Goal: Task Accomplishment & Management: Manage account settings

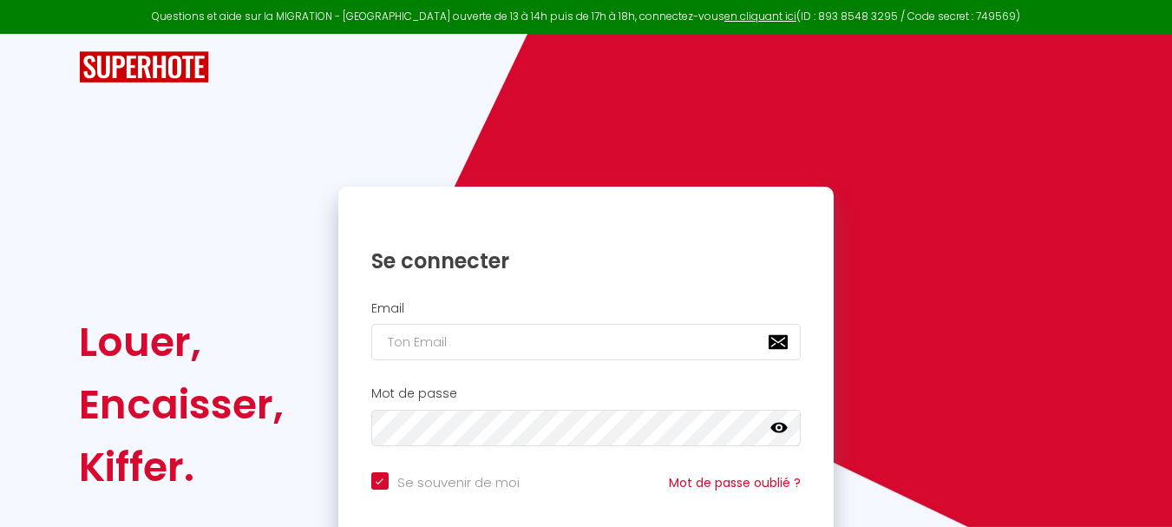
checkbox input "true"
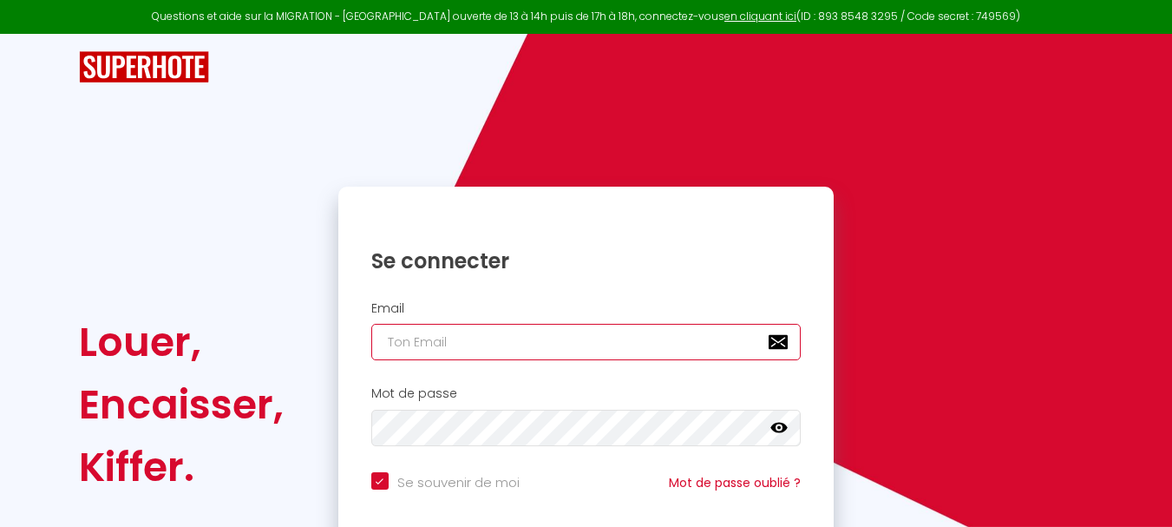
type input "[EMAIL_ADDRESS][DOMAIN_NAME]"
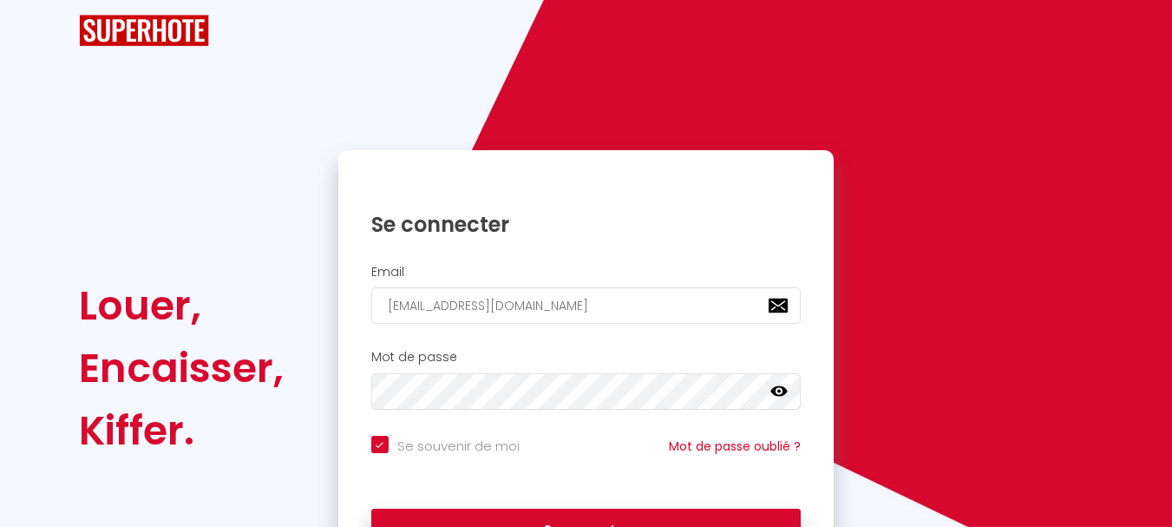
scroll to position [43, 0]
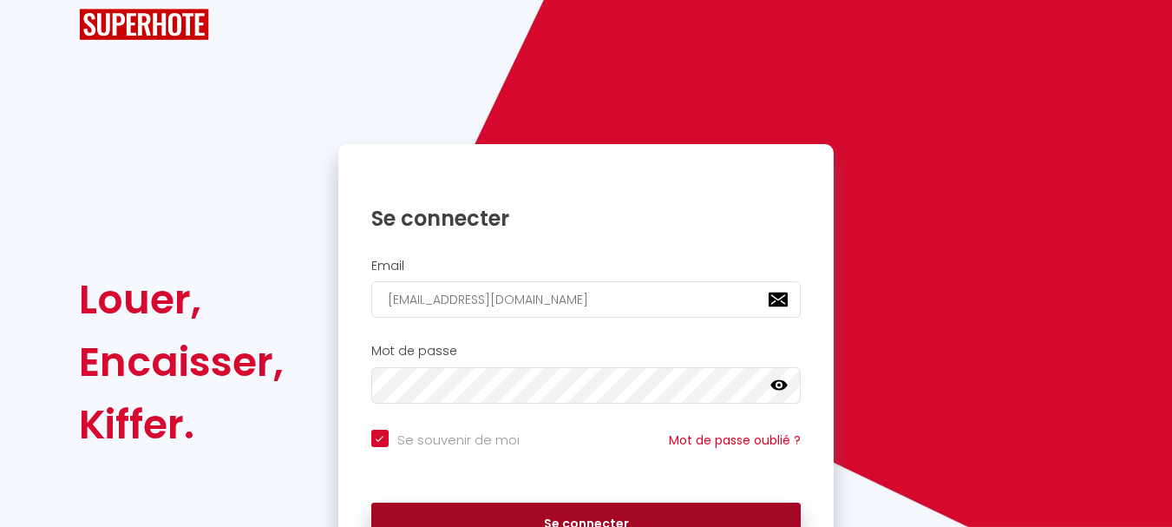
click at [655, 509] on button "Se connecter" at bounding box center [586, 523] width 430 height 43
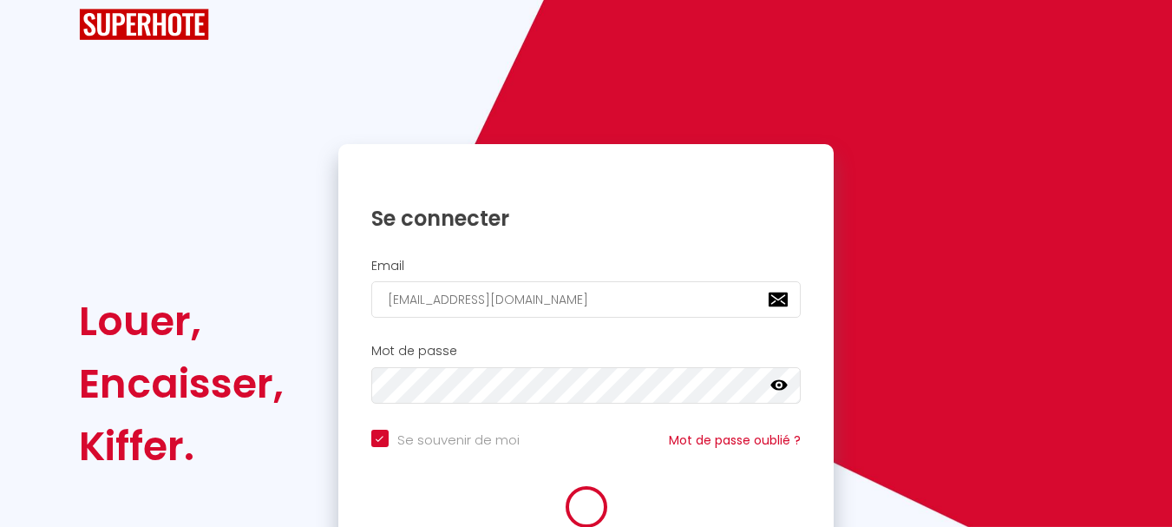
checkbox input "true"
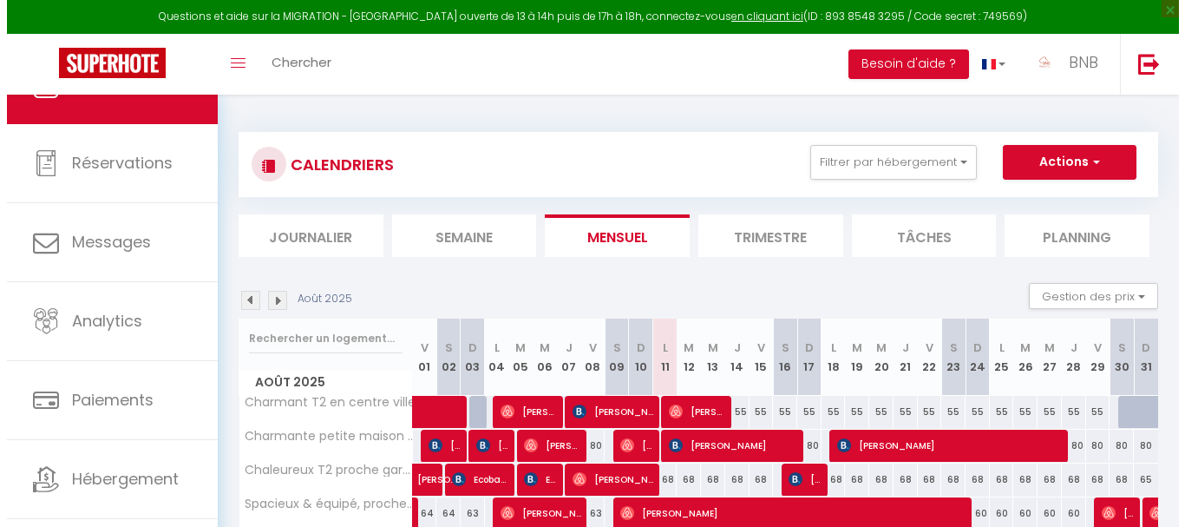
scroll to position [82, 0]
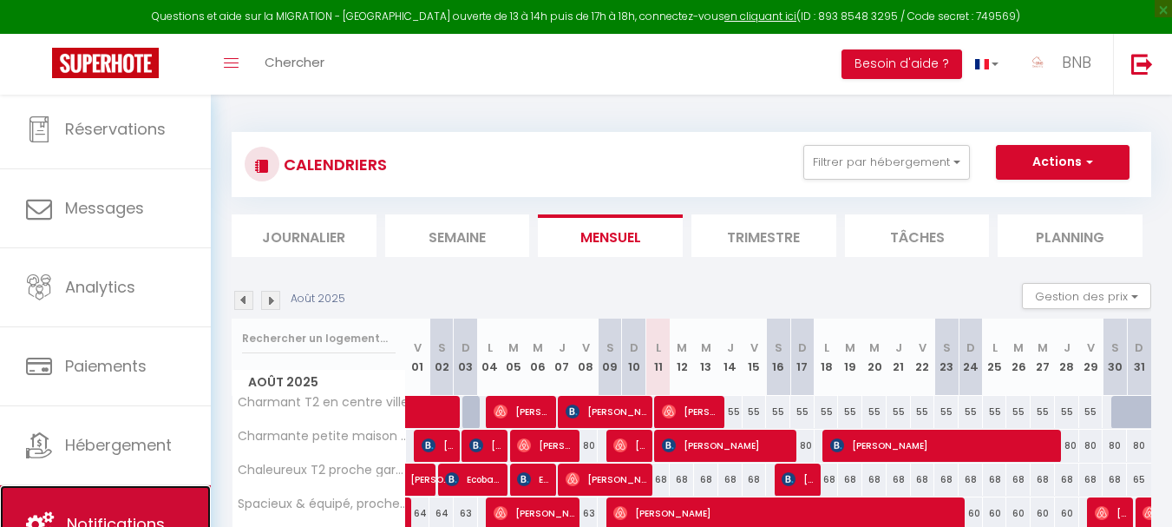
click at [120, 514] on span "Notifications" at bounding box center [116, 524] width 98 height 22
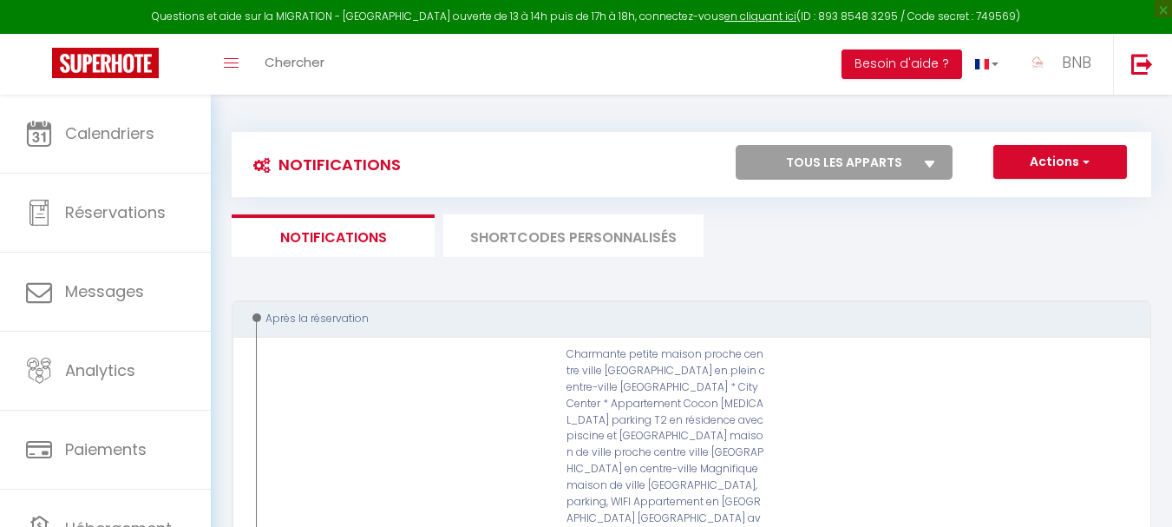
click at [580, 240] on li "SHORTCODES PERSONNALISÉS" at bounding box center [573, 235] width 260 height 43
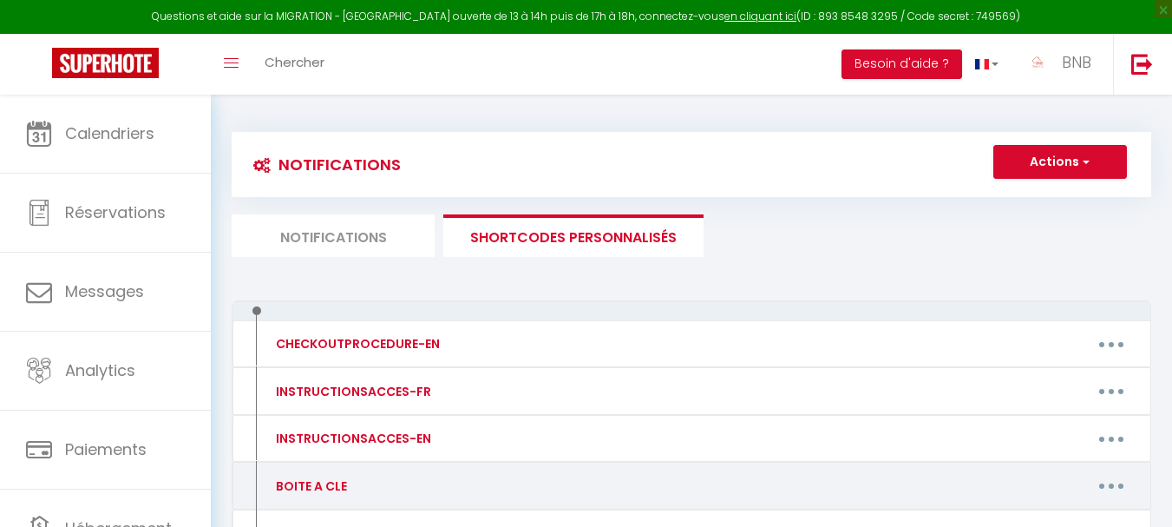
click at [1105, 489] on button "button" at bounding box center [1111, 486] width 49 height 28
click at [1081, 512] on link "Editer" at bounding box center [1066, 525] width 128 height 30
type input "BOITE A CLE"
type textarea "Bonjour,"
type textarea "Le code de la boite à clé est 0297."
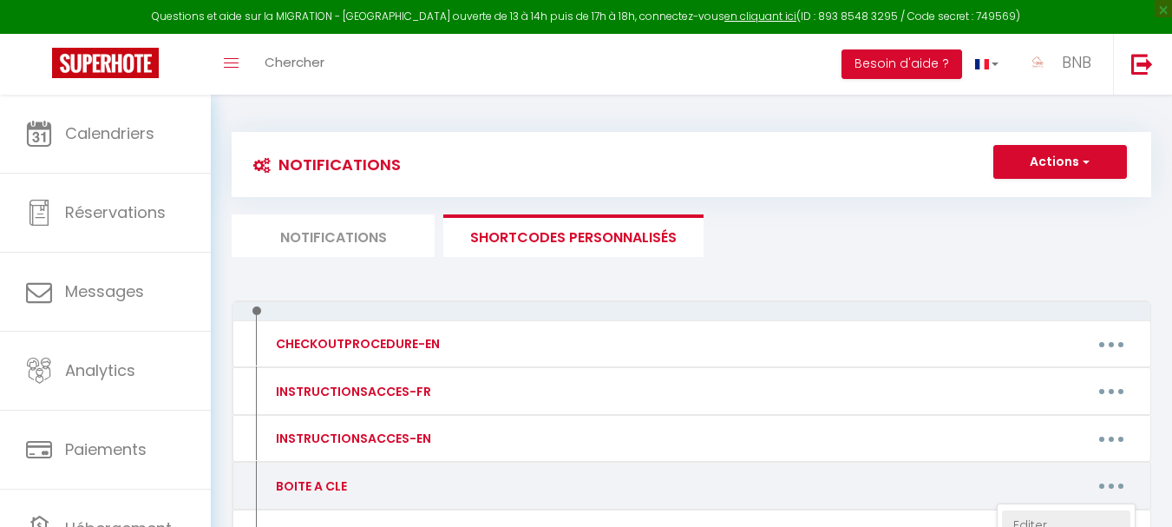
type textarea "Le code du digicode est 4405 Le code de la boite à clé est 0297."
type textarea "Le code de la porte d’en bas est C A5896 Le code de la boite à clé est 2905."
type textarea "Le code de la boite à clé est 8999."
type textarea "Le code de la boite à clé est 8276."
type textarea "Le code de la boite à clés est : 1234"
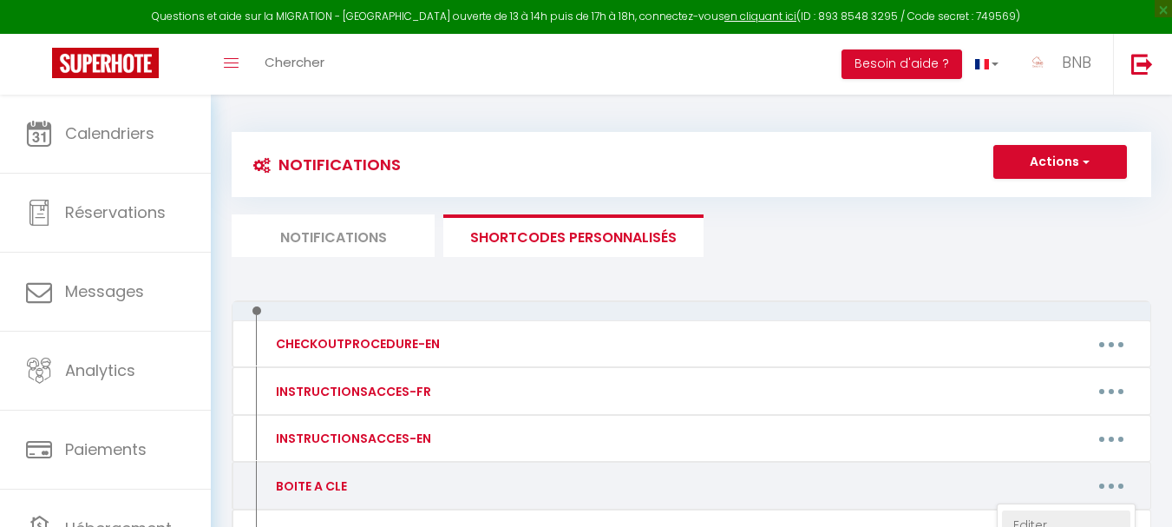
type textarea "Le code du portail est A25021 puis valider. Le code de la boite a clés est : 29…"
type textarea "Le code de la boite à clés est : 1235."
type textarea "Le code de la boite à clés est : 2712"
type textarea "Le code de la boite à clés est : 1789."
type textarea "Le code du digicode est 4438A Le code de la boite à clé est 0412."
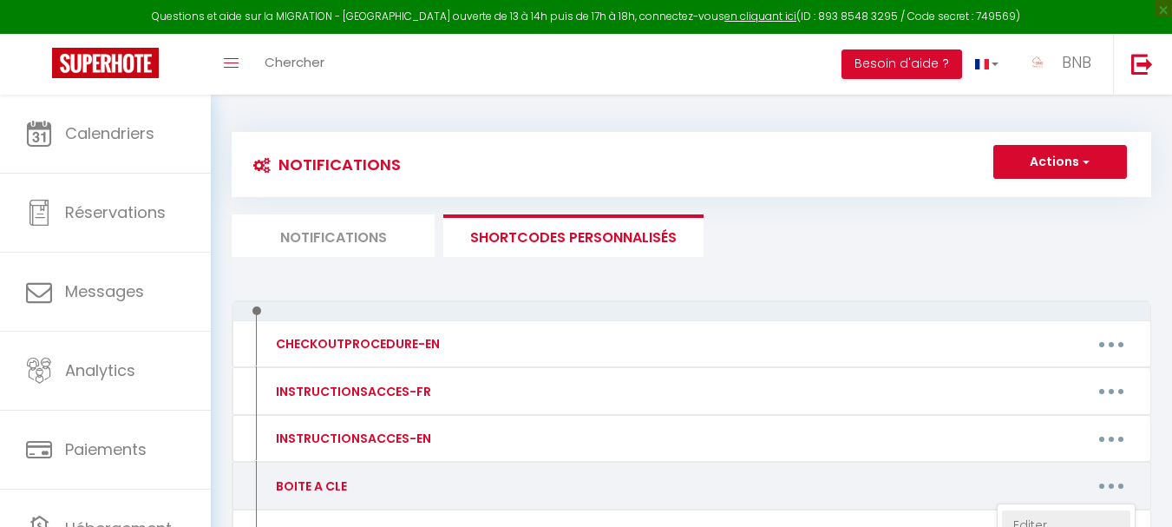
type textarea "Le code du digicode est 4438A Le code de la boite à clé est 2804."
type textarea "Le code de la boite à clé est 8967."
type textarea "Le code de la boite à clé est 0935."
type textarea "Le code de la boite à clé est 2905."
type textarea "Le code de la boite à clé est 9023."
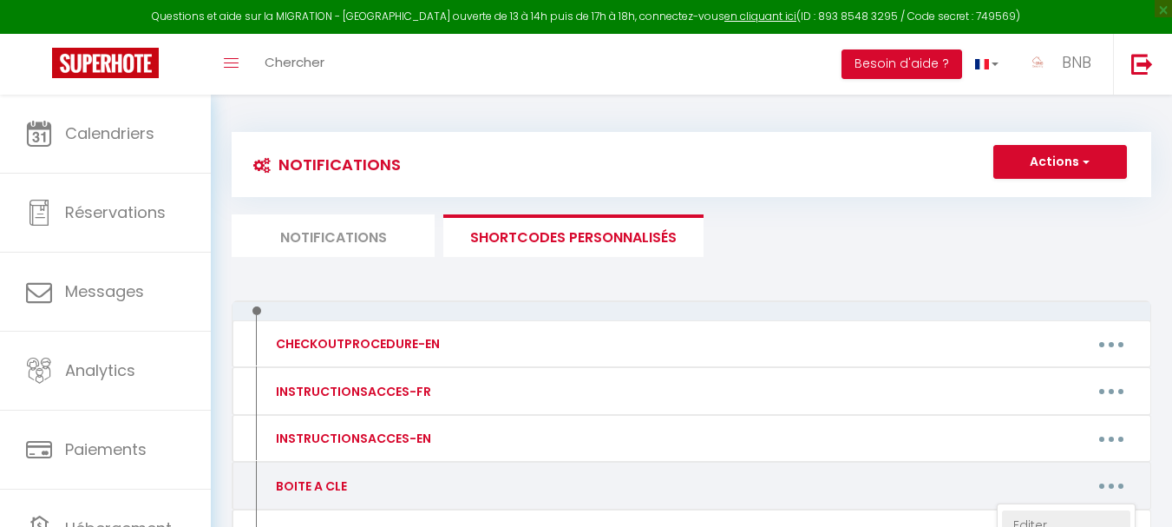
type textarea "Le code de la boite à clé est 2006."
type textarea "Le code de la boite à clés est 0567."
type textarea "Le code de la boite à clés est 5038."
type textarea "Le code du cadenas pour ouvrir le local est : C 3851Z Le code de la boite à clé…"
type textarea "Le code de la boite à clés est 2006."
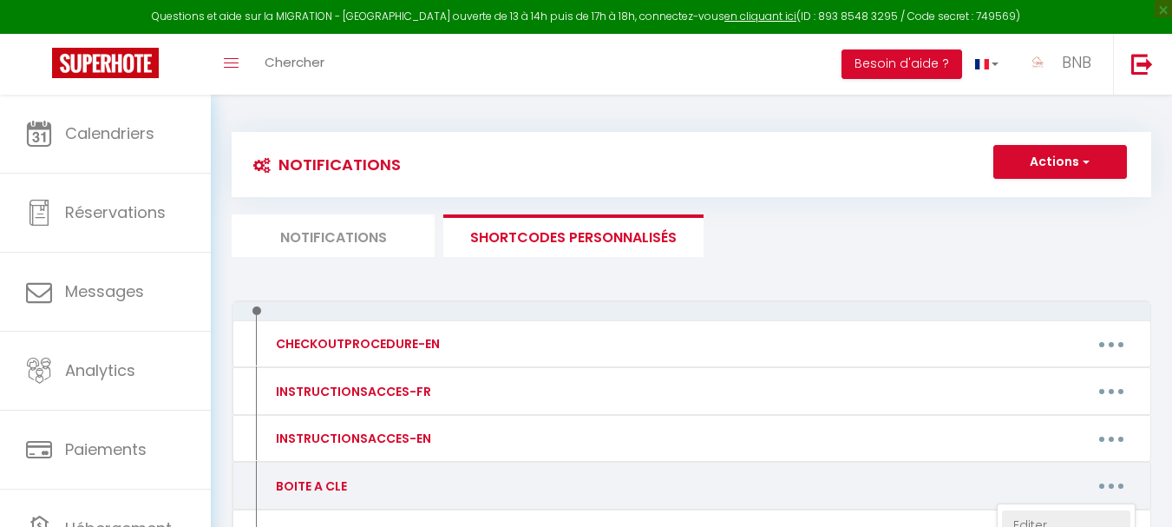
type textarea "Le code de la boite à clé est 3815."
type textarea "Le code de la boite à clé est 0297."
type textarea "Le code de la boîte à clé est 0107"
type textarea "Le code de la boite à clé est 2905."
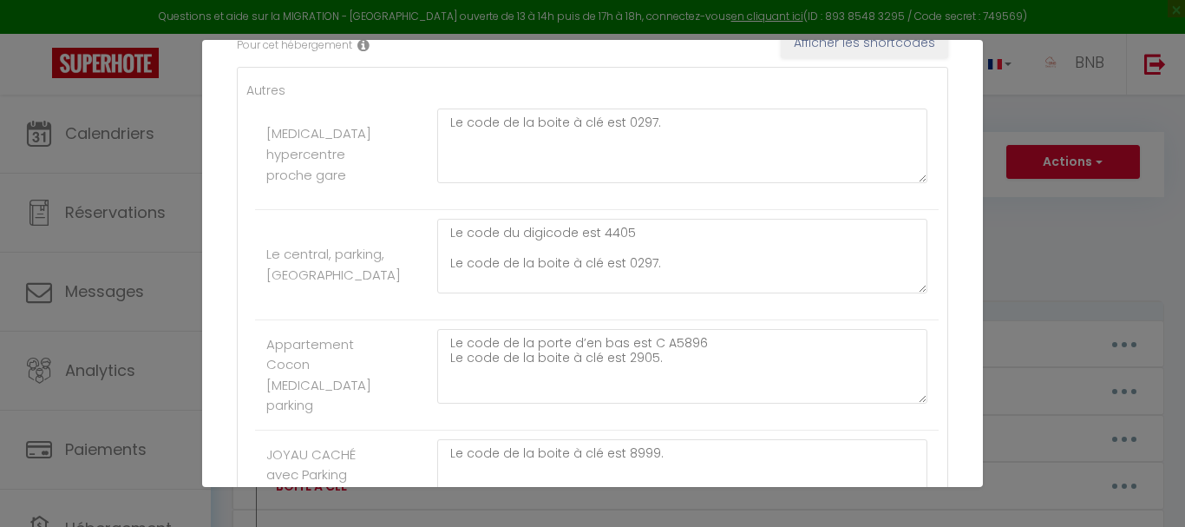
scroll to position [331, 0]
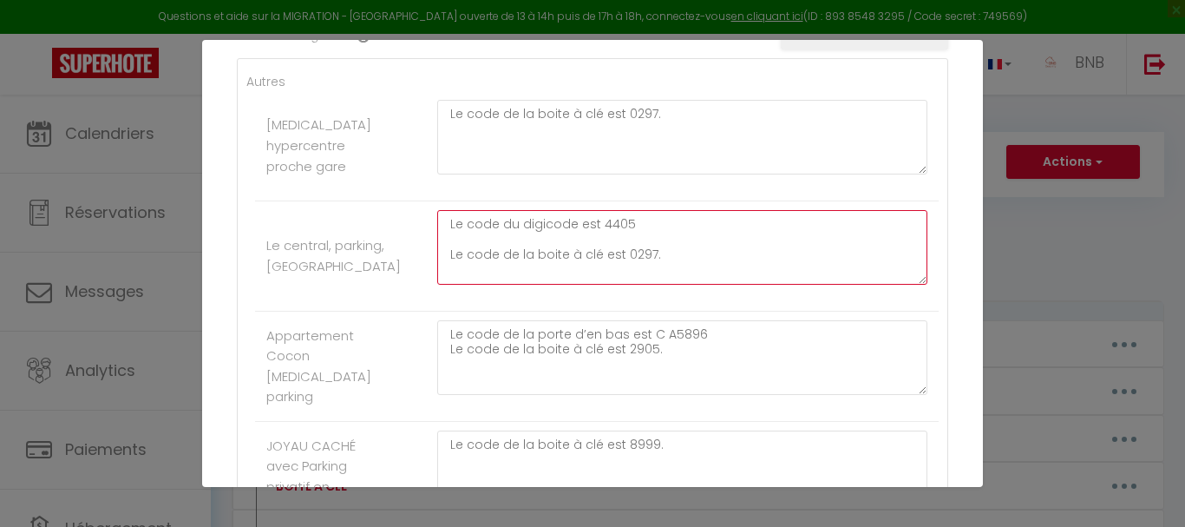
click at [648, 249] on textarea "Le code du digicode est 4405 Le code de la boite à clé est 0297." at bounding box center [682, 247] width 490 height 75
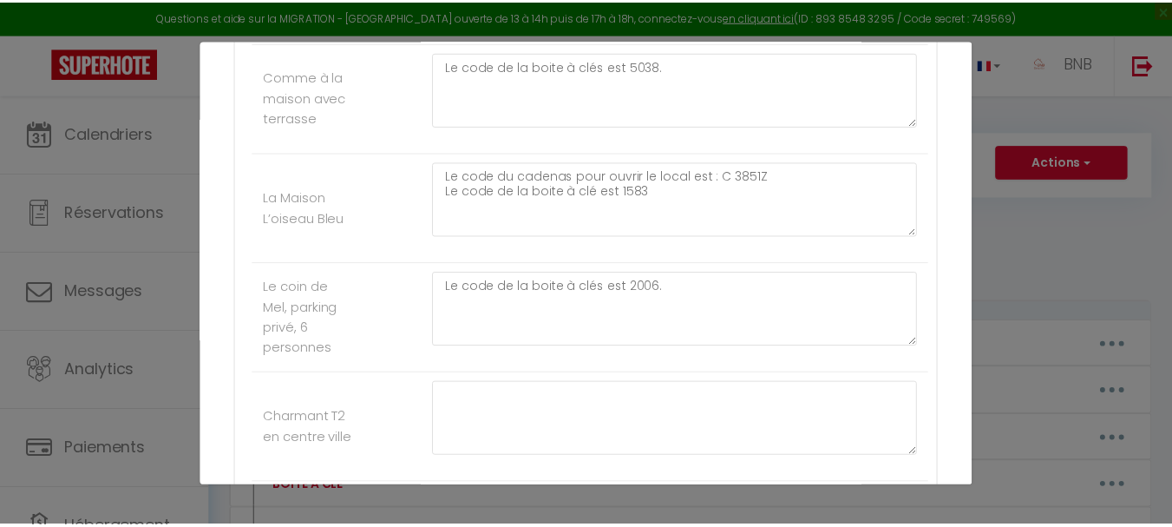
scroll to position [3416, 0]
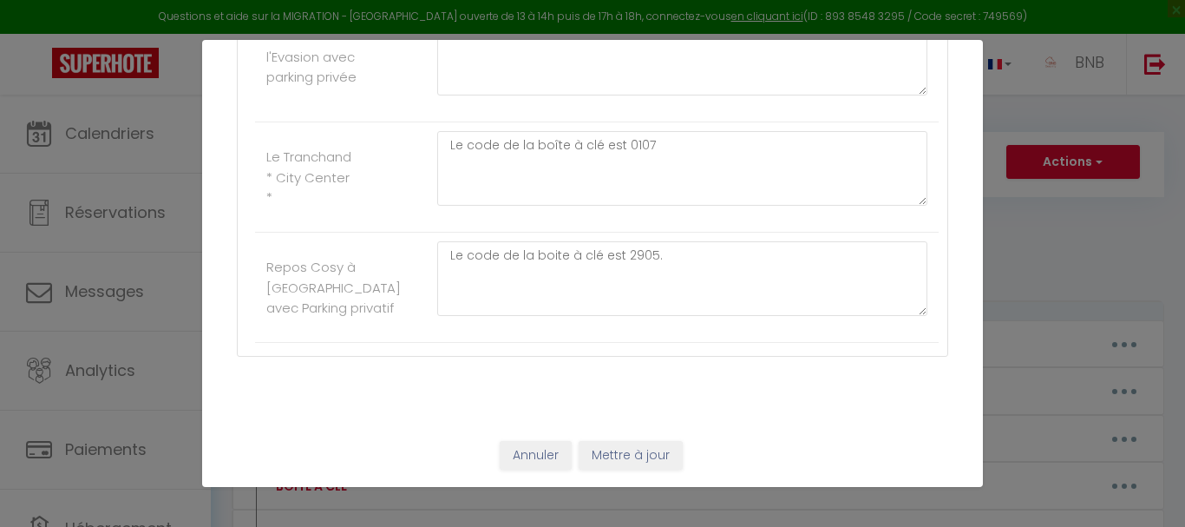
type textarea "Le code du digicode est 4405 Le code de la boite à clé est 2905."
click at [649, 447] on button "Mettre à jour" at bounding box center [631, 456] width 104 height 30
